Goal: Find specific page/section: Find specific page/section

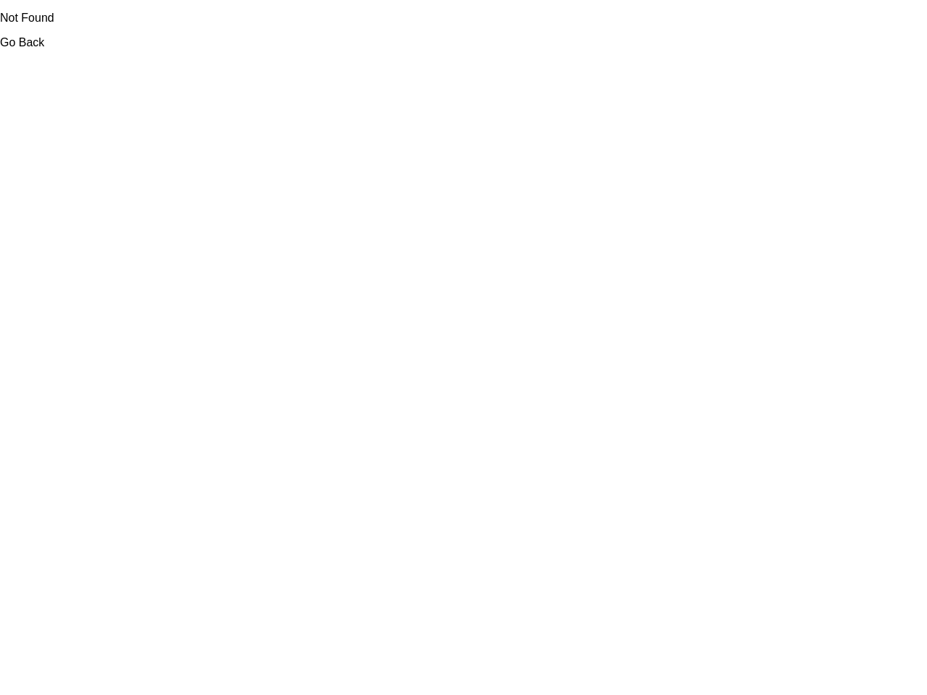
click at [22, 42] on link "Go Back" at bounding box center [22, 42] width 44 height 12
